Goal: Transaction & Acquisition: Purchase product/service

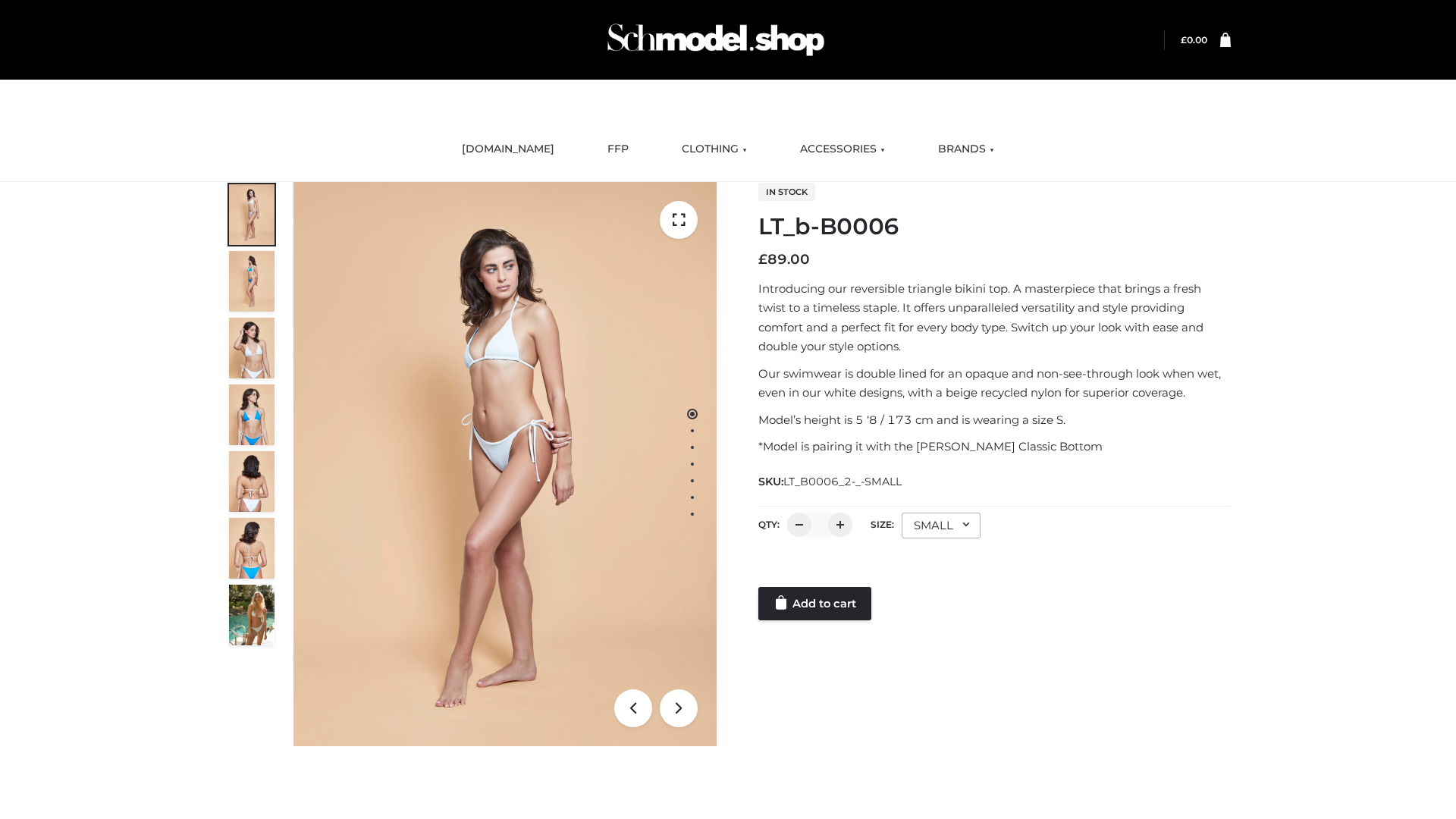
click at [816, 604] on link "Add to cart" at bounding box center [815, 603] width 113 height 34
